Goal: Task Accomplishment & Management: Manage account settings

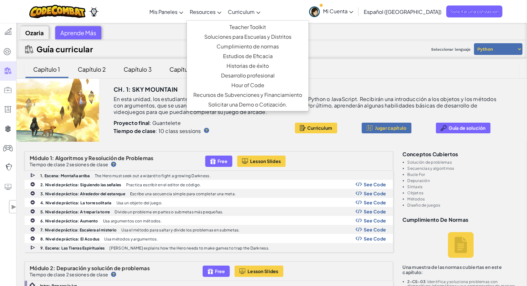
click at [216, 13] on span "Resources" at bounding box center [203, 11] width 26 height 7
click at [177, 13] on span "Mis Paneles" at bounding box center [163, 11] width 28 height 7
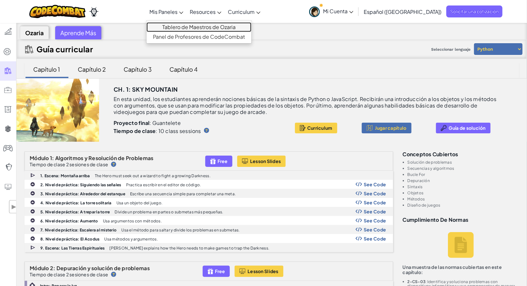
click at [193, 28] on link "Tablero de Maestros de Ozaria" at bounding box center [198, 27] width 105 height 10
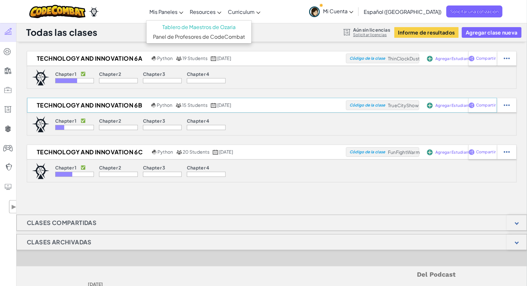
click at [450, 61] on span "Agregar Estudiantes" at bounding box center [454, 59] width 39 height 4
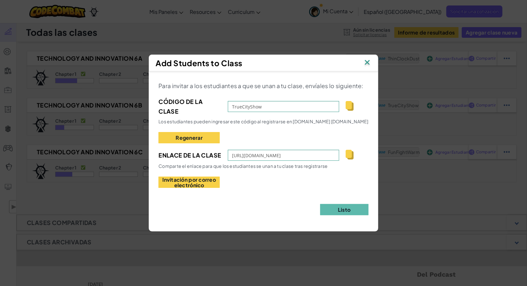
click at [367, 62] on img at bounding box center [367, 63] width 8 height 10
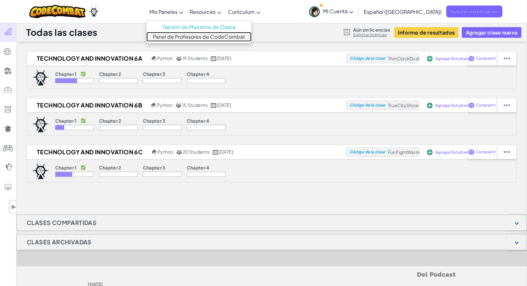
click at [189, 35] on link "Panel de Profesores de CodeCombat" at bounding box center [198, 37] width 105 height 10
